Goal: Check status: Check status

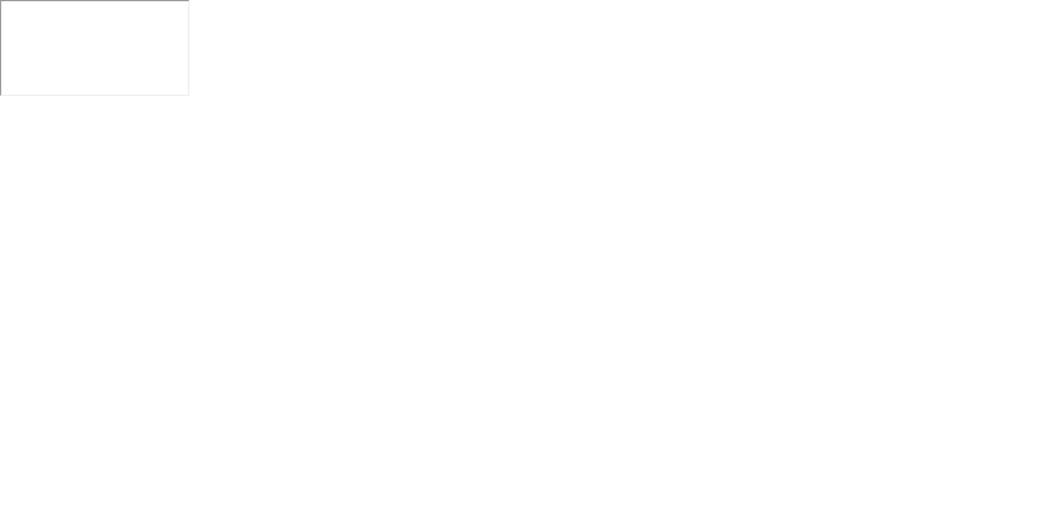
click at [320, 141] on body at bounding box center [531, 255] width 1063 height 511
click at [363, 158] on body at bounding box center [531, 255] width 1063 height 511
type input "[PERSON_NAME]"
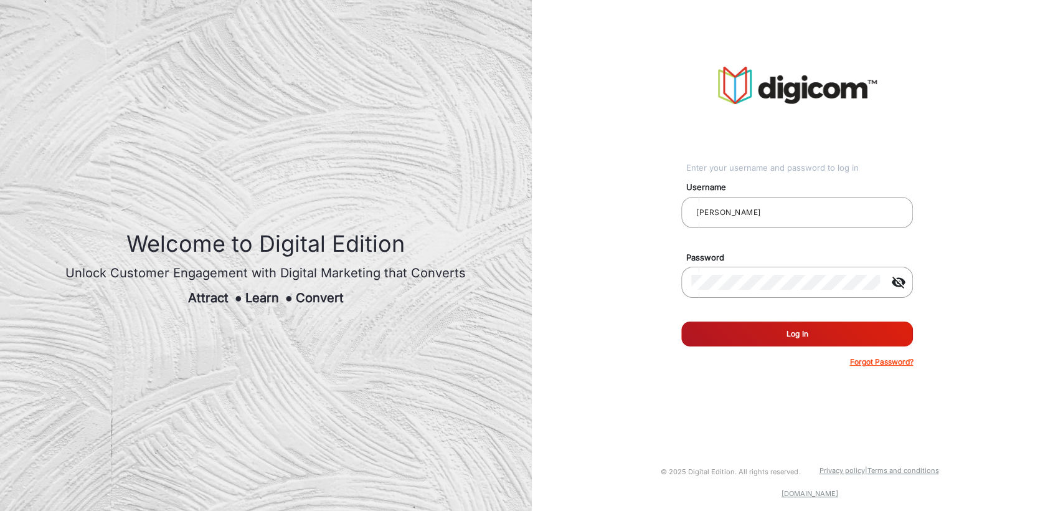
click at [710, 334] on button "Log In" at bounding box center [798, 333] width 232 height 25
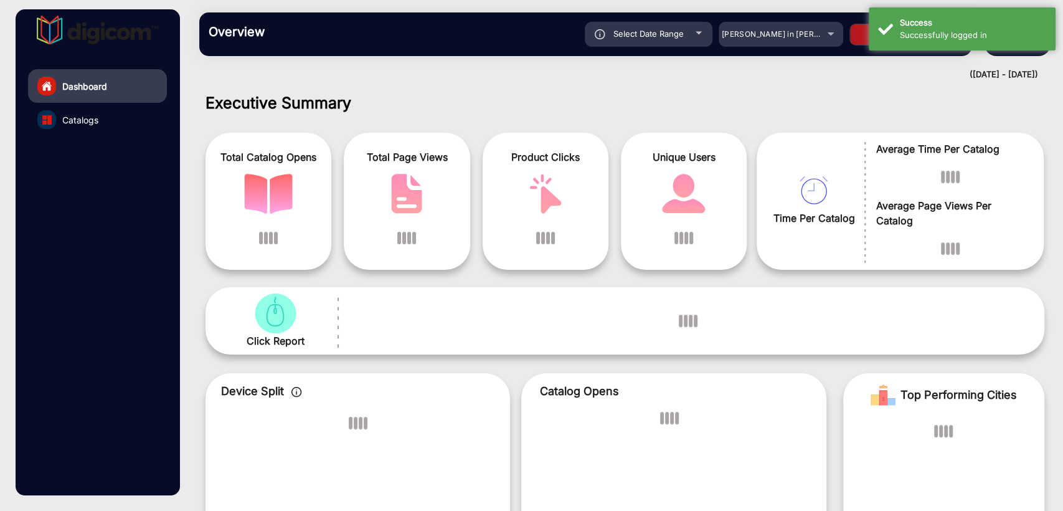
scroll to position [9, 0]
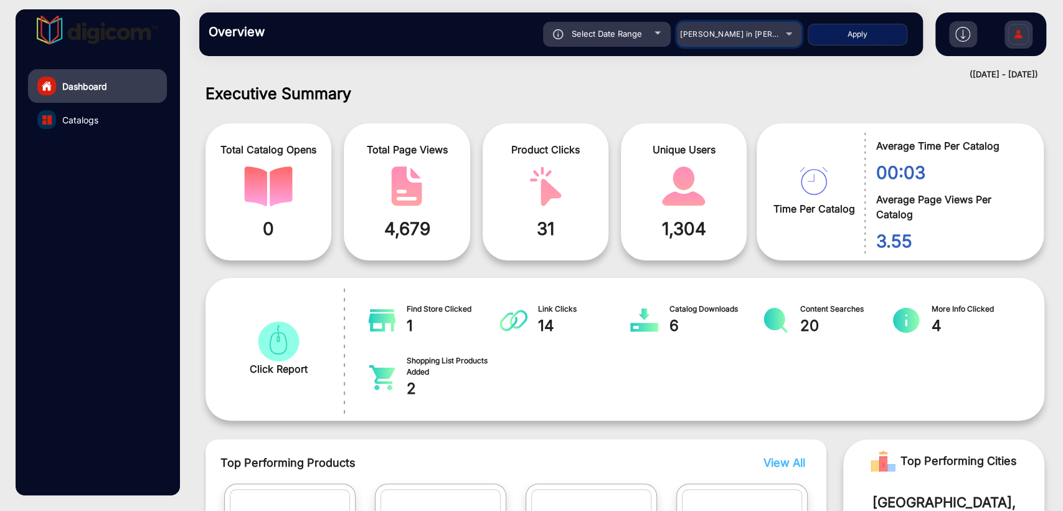
click at [733, 32] on span "[PERSON_NAME] in [PERSON_NAME]" at bounding box center [749, 33] width 138 height 9
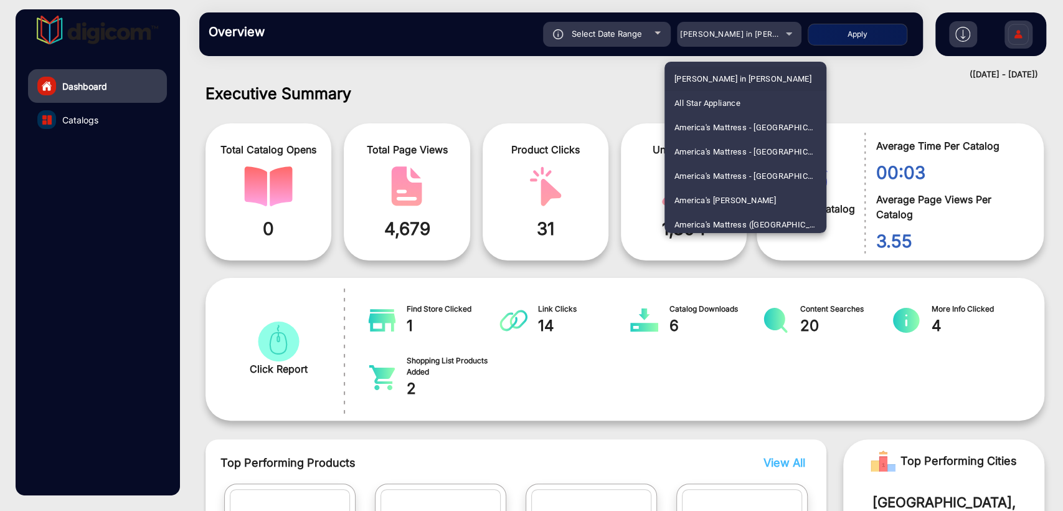
scroll to position [2846, 0]
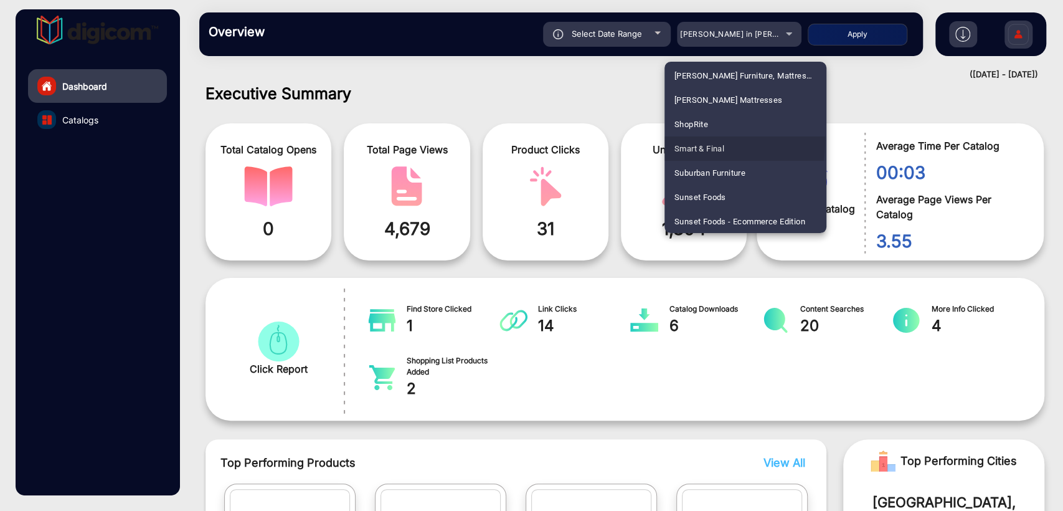
click at [683, 140] on span "Smart & Final" at bounding box center [700, 148] width 50 height 24
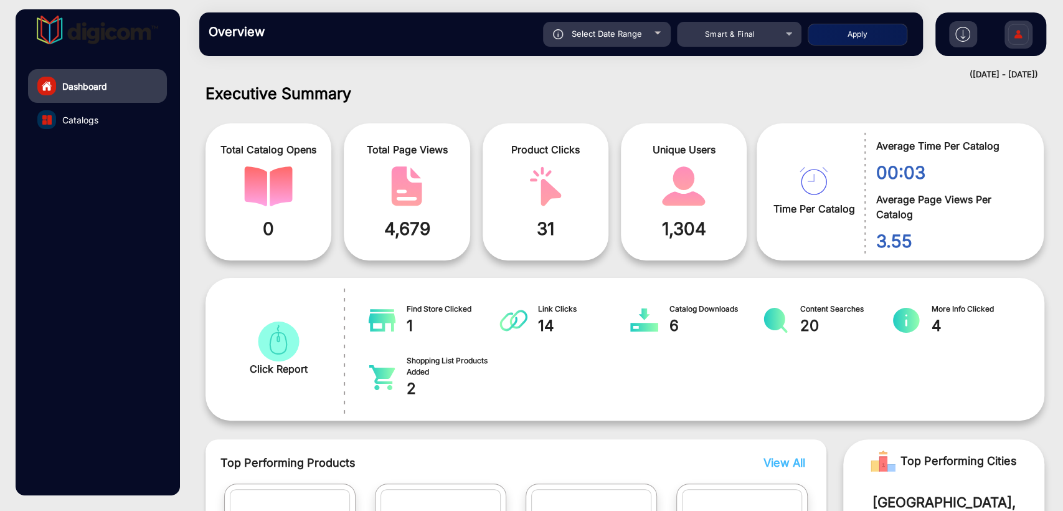
click at [862, 36] on button "Apply" at bounding box center [858, 35] width 100 height 22
type input "[DATE]"
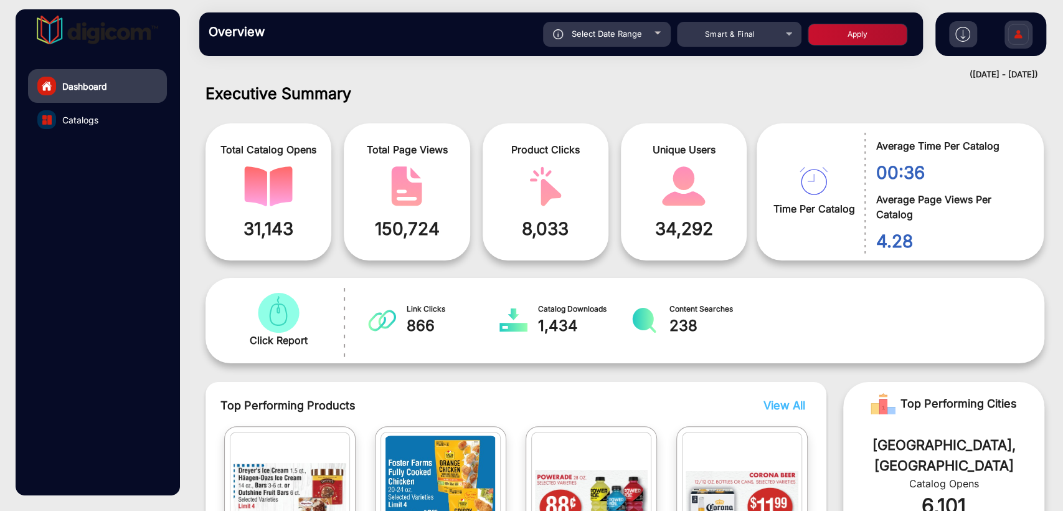
click at [541, 407] on span "Top Performing Products" at bounding box center [446, 405] width 450 height 17
